Goal: Task Accomplishment & Management: Manage account settings

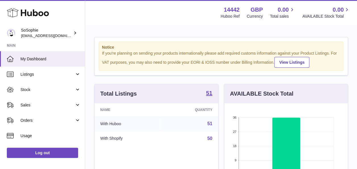
scroll to position [89, 123]
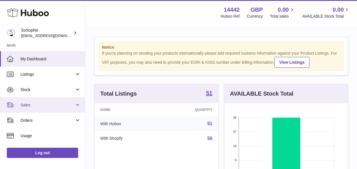
click at [46, 103] on span "Sales" at bounding box center [47, 104] width 54 height 5
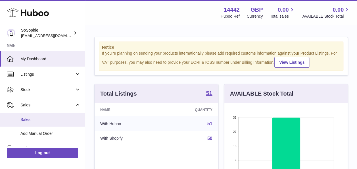
click at [47, 119] on span "Sales" at bounding box center [50, 119] width 60 height 5
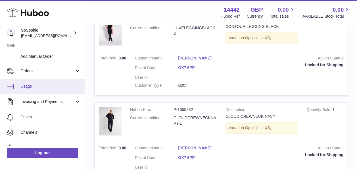
scroll to position [78, 0]
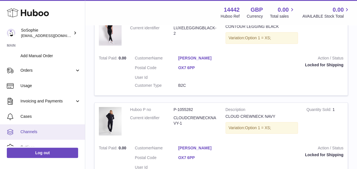
click at [33, 127] on link "Channels" at bounding box center [42, 131] width 85 height 15
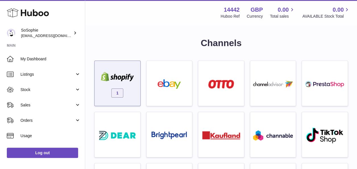
click at [102, 88] on div "1" at bounding box center [117, 84] width 40 height 36
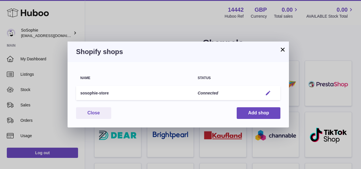
click at [272, 93] on button "Edit" at bounding box center [268, 93] width 11 height 6
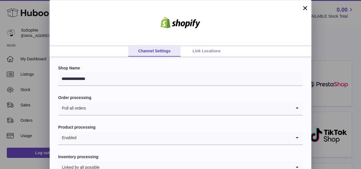
scroll to position [37, 0]
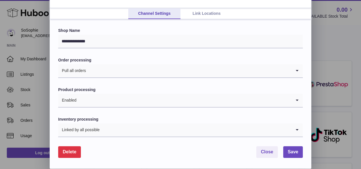
click at [208, 18] on link "Link Locations" at bounding box center [207, 13] width 52 height 11
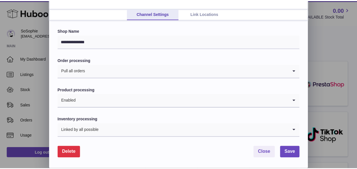
scroll to position [0, 0]
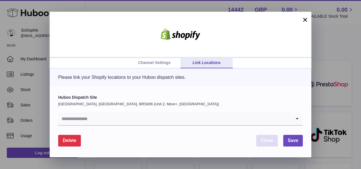
click at [262, 139] on span "Close" at bounding box center [267, 140] width 12 height 5
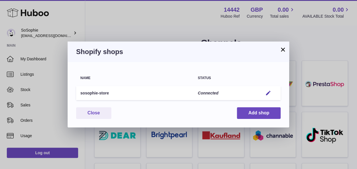
click at [280, 51] on button "×" at bounding box center [282, 49] width 7 height 7
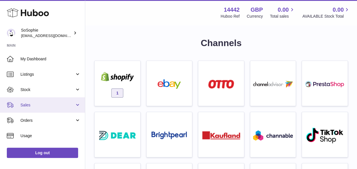
click at [41, 110] on link "Sales" at bounding box center [42, 104] width 85 height 15
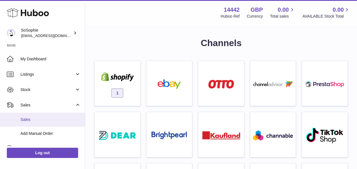
click at [44, 116] on link "Sales" at bounding box center [42, 119] width 85 height 14
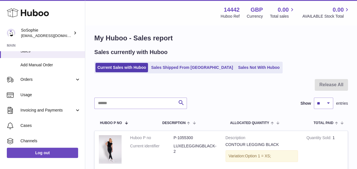
scroll to position [102, 0]
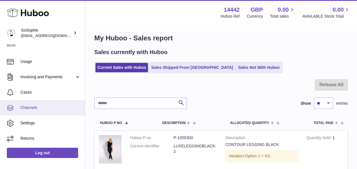
click at [28, 108] on span "Channels" at bounding box center [50, 107] width 60 height 5
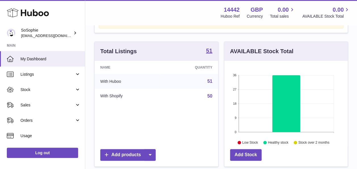
scroll to position [43, 0]
